Goal: Find specific page/section: Find specific page/section

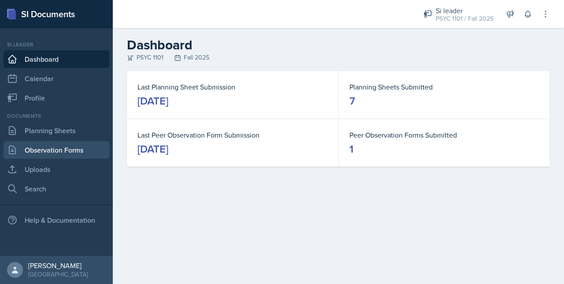
click at [34, 152] on link "Observation Forms" at bounding box center [57, 150] width 106 height 18
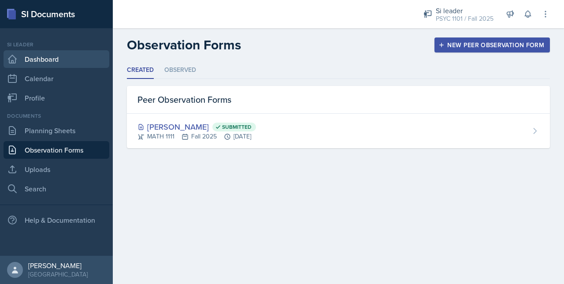
click at [27, 59] on link "Dashboard" at bounding box center [57, 59] width 106 height 18
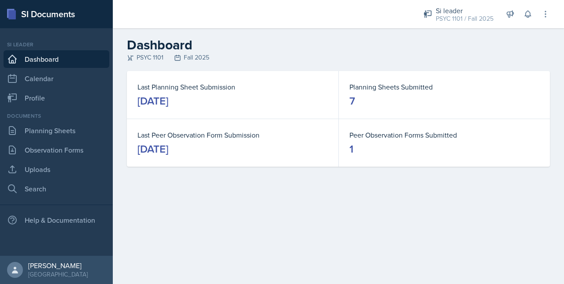
click at [55, 140] on div "Documents Planning Sheets Observation Forms Uploads Search" at bounding box center [57, 154] width 106 height 85
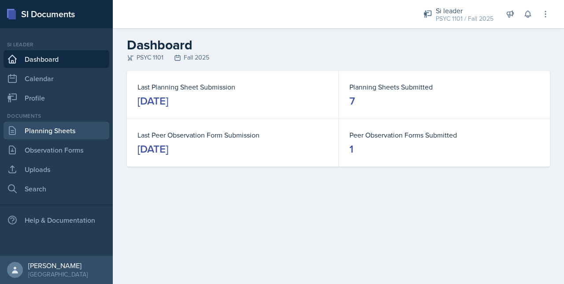
click at [63, 134] on link "Planning Sheets" at bounding box center [57, 131] width 106 height 18
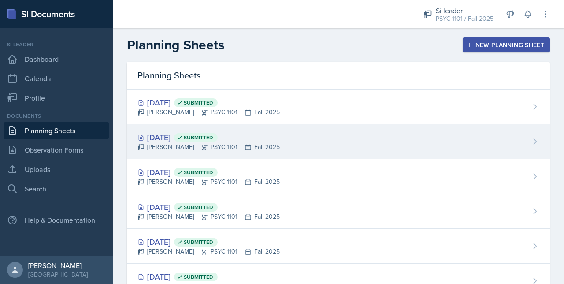
click at [172, 130] on div "[DATE] Submitted [PERSON_NAME] PSYC 1101 Fall 2025" at bounding box center [338, 141] width 423 height 35
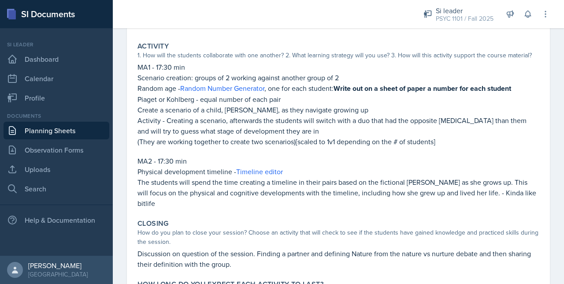
scroll to position [195, 0]
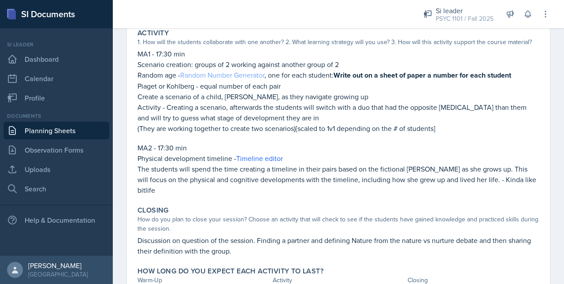
click at [214, 80] on link "Random Number Generator" at bounding box center [222, 75] width 84 height 10
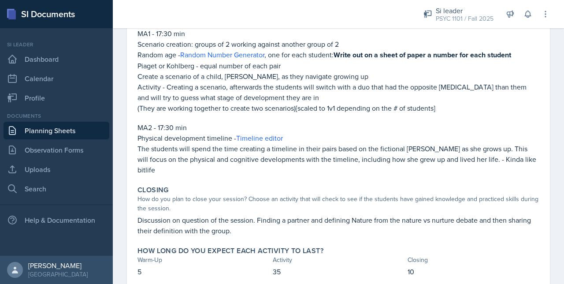
scroll to position [214, 0]
